Goal: Task Accomplishment & Management: Use online tool/utility

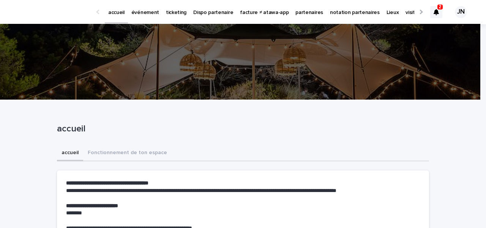
click at [143, 12] on p "événement" at bounding box center [145, 8] width 28 height 16
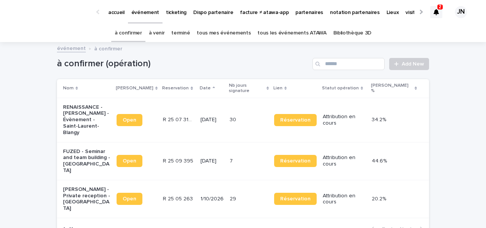
click at [95, 109] on p "RENAISSANCE - [PERSON_NAME] - Évènement - Saint-Laurent-Blangy" at bounding box center [86, 120] width 47 height 32
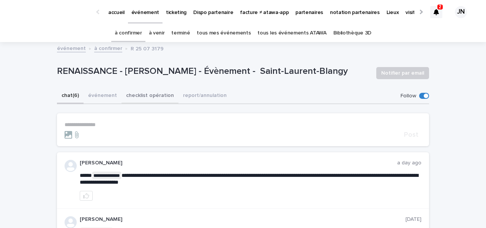
click at [138, 98] on button "checklist opération" at bounding box center [149, 96] width 57 height 16
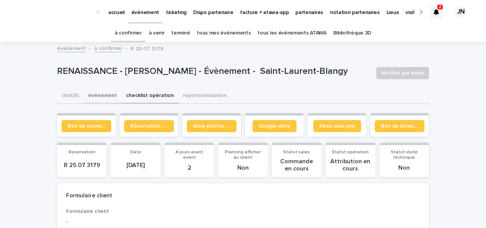
click at [101, 96] on button "événement" at bounding box center [102, 96] width 38 height 16
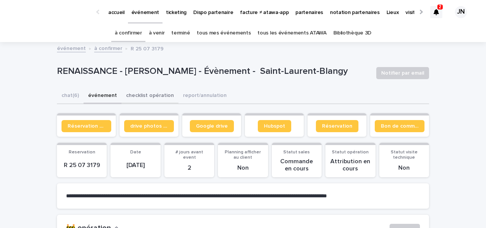
click at [136, 95] on button "checklist opération" at bounding box center [149, 96] width 57 height 16
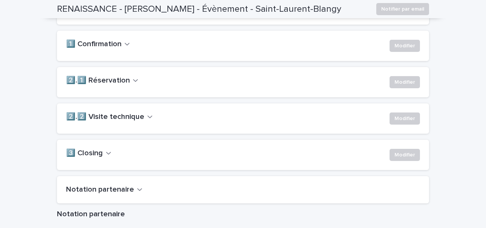
scroll to position [540, 0]
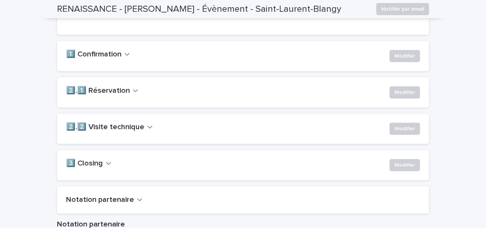
click at [114, 99] on div "2️⃣.1️⃣ Réservation Modifier" at bounding box center [243, 92] width 354 height 12
click at [112, 96] on h2 "2️⃣.1️⃣ Réservation" at bounding box center [98, 90] width 64 height 9
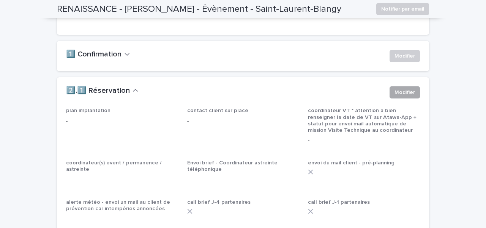
click at [403, 96] on span "Modifier" at bounding box center [404, 93] width 20 height 8
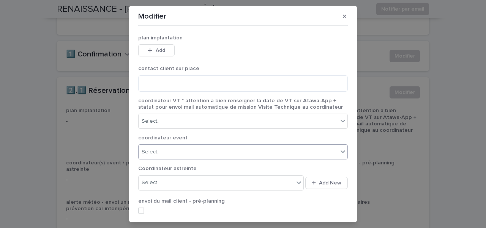
click at [205, 150] on div "Select..." at bounding box center [237, 152] width 199 height 13
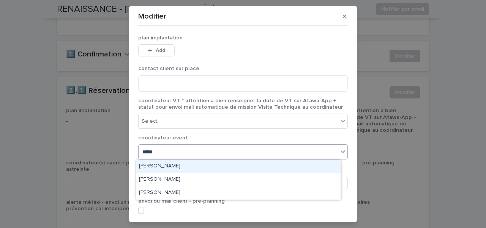
type input "******"
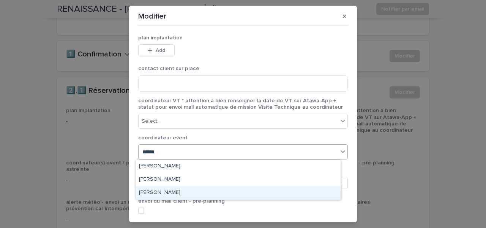
click at [171, 194] on div "Arnaud Selosse" at bounding box center [238, 193] width 204 height 13
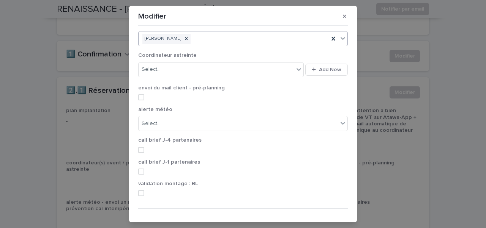
scroll to position [125, 0]
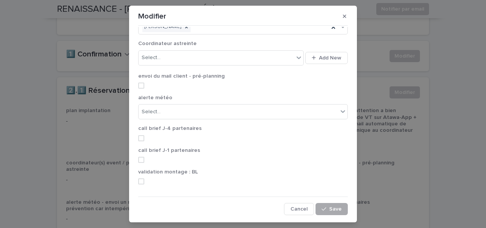
click at [321, 210] on icon "button" at bounding box center [323, 209] width 5 height 5
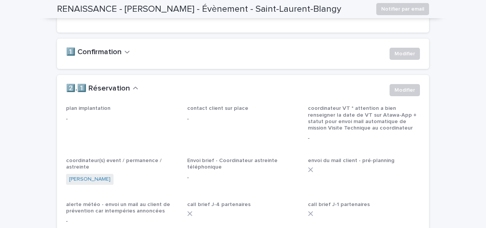
scroll to position [0, 0]
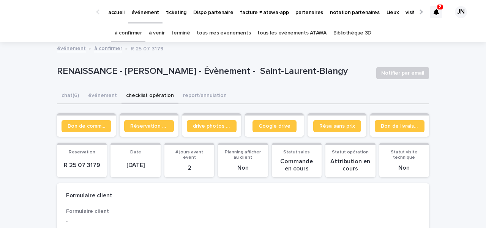
click at [123, 30] on link "à confirmer" at bounding box center [128, 33] width 27 height 18
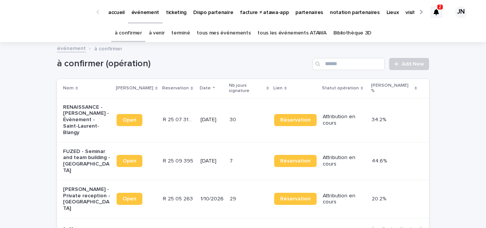
click at [437, 6] on div "2" at bounding box center [439, 7] width 5 height 5
